Goal: Task Accomplishment & Management: Manage account settings

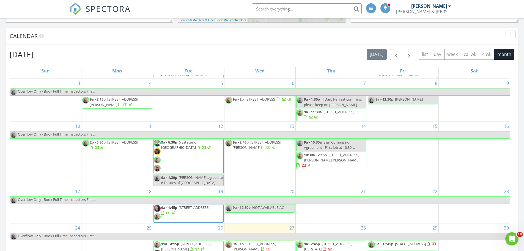
scroll to position [50, 0]
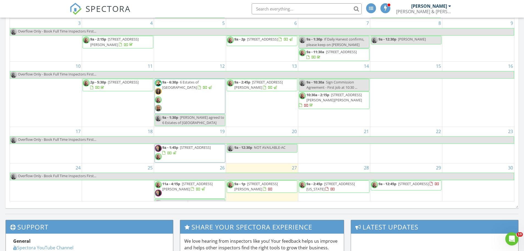
scroll to position [50, 0]
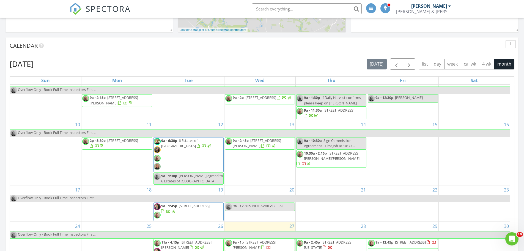
scroll to position [330, 0]
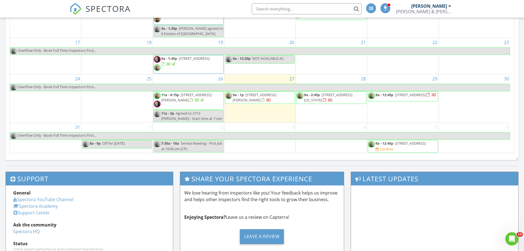
click at [395, 146] on span "1100 Richmond Ave. 8, Houston 77006" at bounding box center [410, 143] width 31 height 5
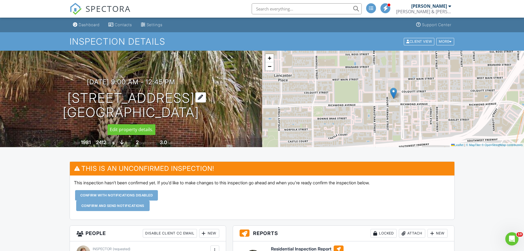
drag, startPoint x: 200, startPoint y: 111, endPoint x: 59, endPoint y: 99, distance: 142.0
click at [63, 99] on h1 "1100 Richmond Ave. 8 Houston, TX 77006" at bounding box center [131, 105] width 137 height 29
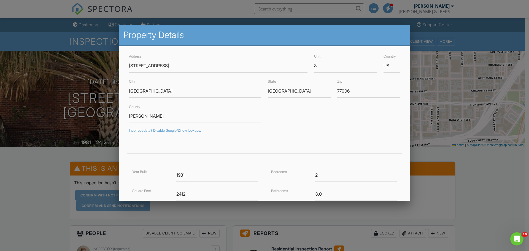
click at [39, 157] on div at bounding box center [264, 129] width 529 height 314
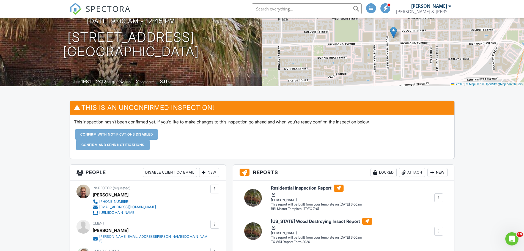
scroll to position [55, 0]
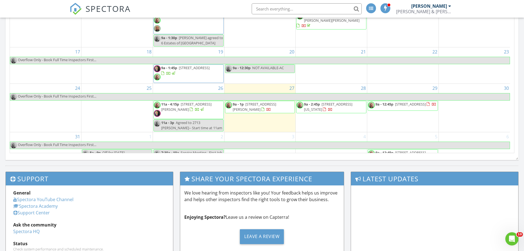
scroll to position [50, 0]
